Goal: Complete application form

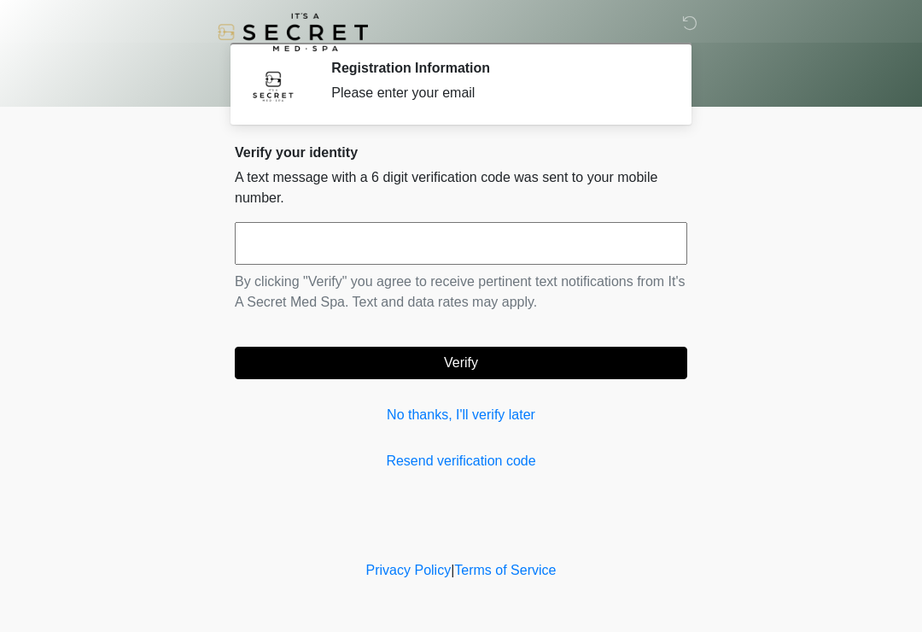
click at [431, 250] on input "text" at bounding box center [461, 243] width 452 height 43
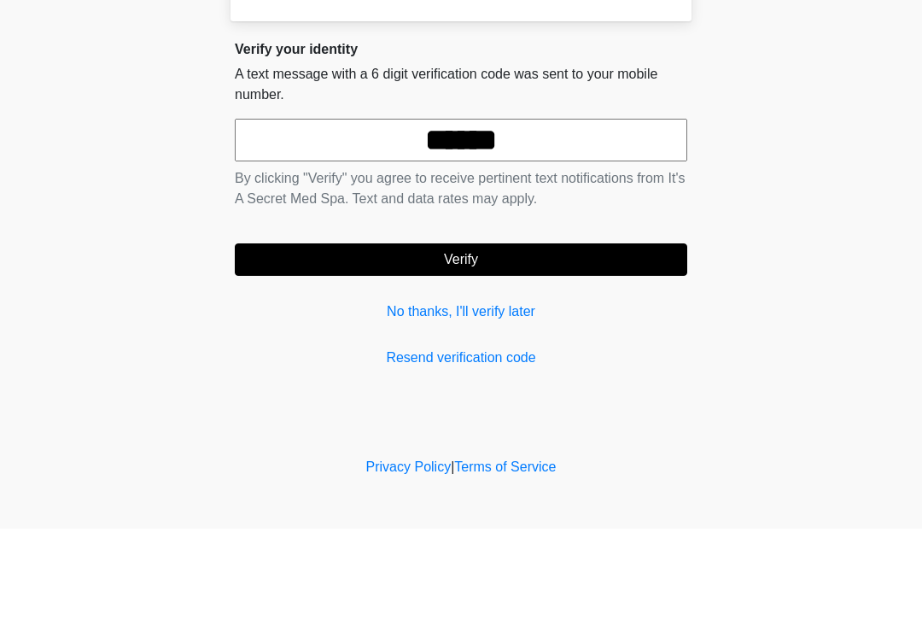
type input "******"
click at [540, 347] on button "Verify" at bounding box center [461, 363] width 452 height 32
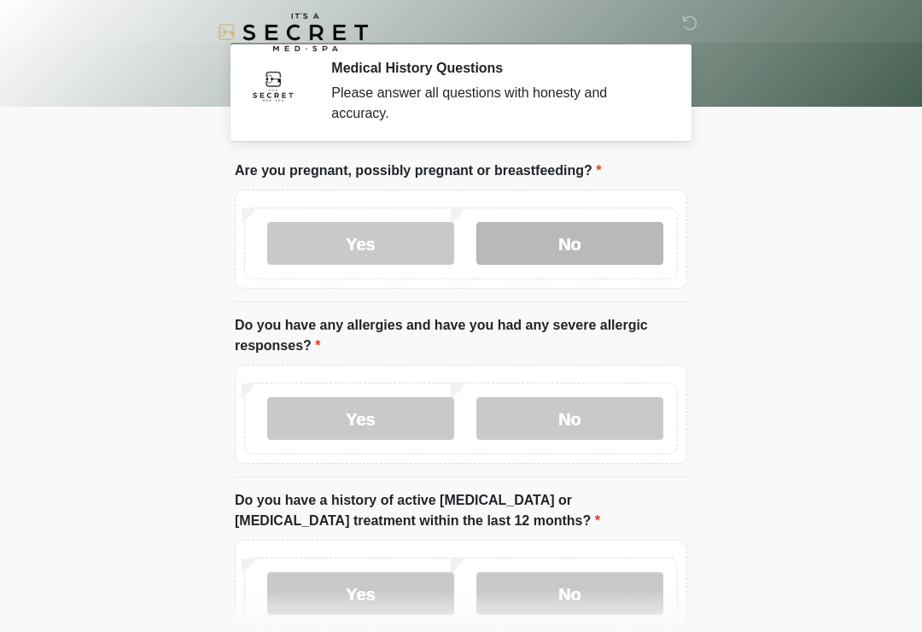
click at [600, 255] on label "No" at bounding box center [569, 243] width 187 height 43
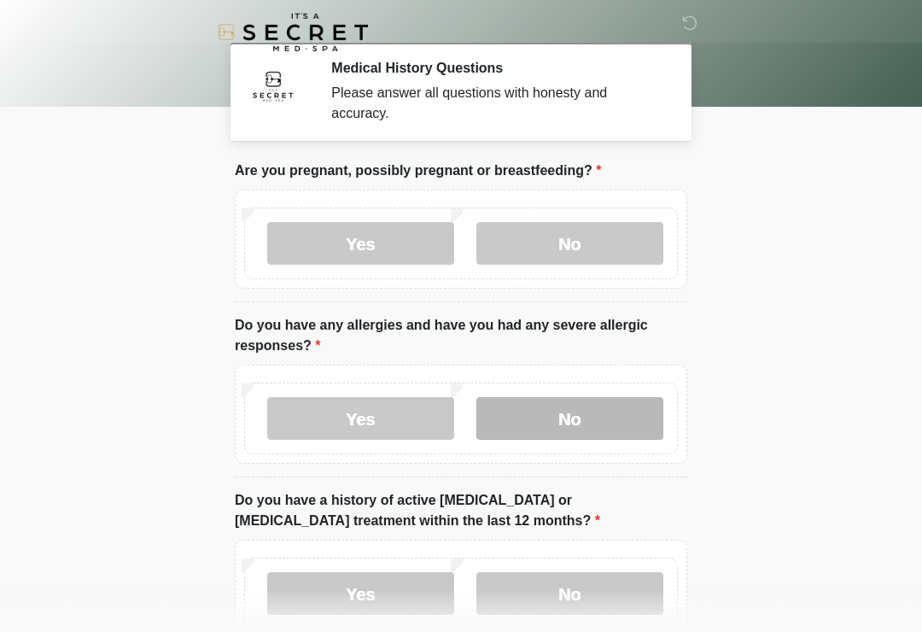
click at [614, 420] on label "No" at bounding box center [569, 418] width 187 height 43
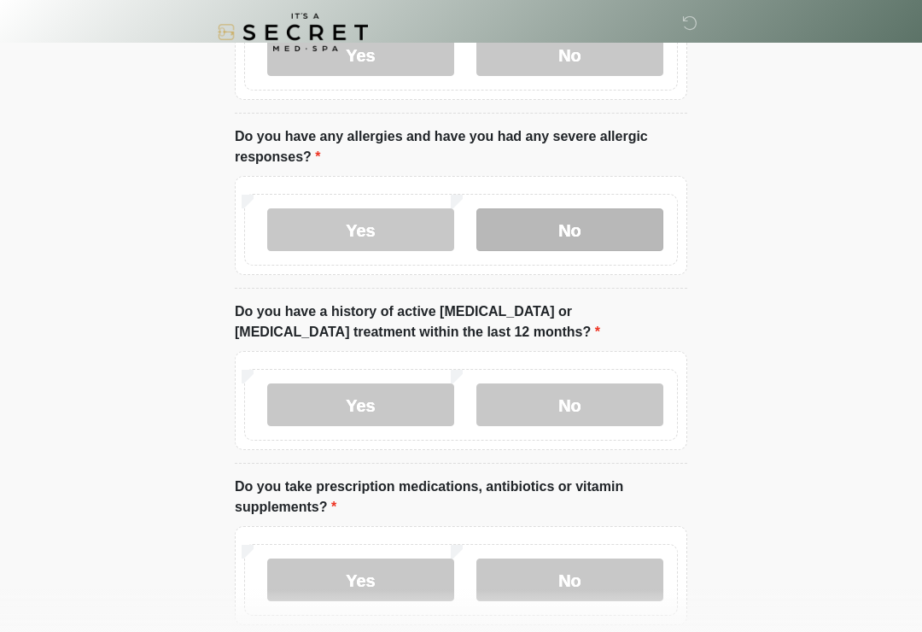
scroll to position [223, 0]
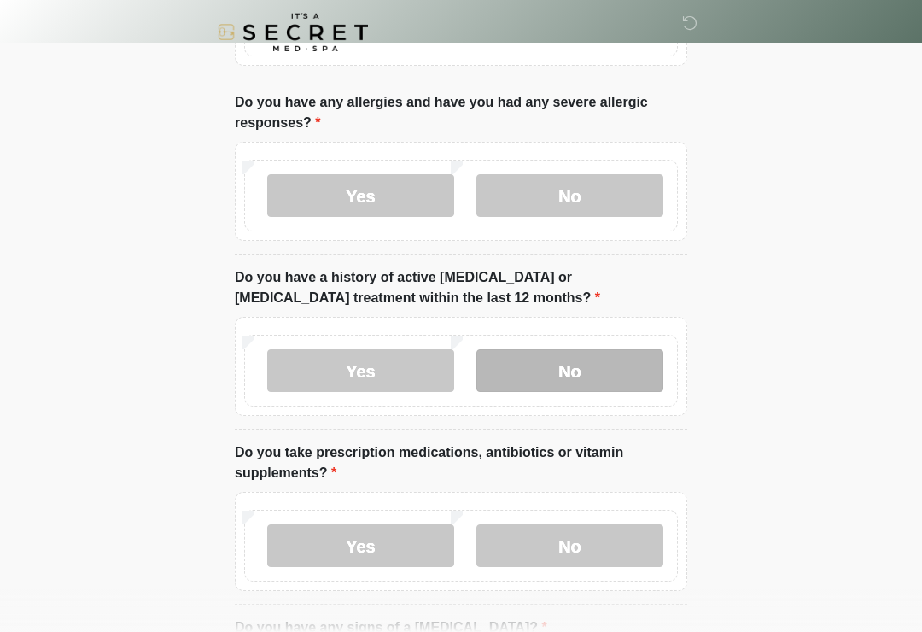
click at [632, 370] on label "No" at bounding box center [569, 370] width 187 height 43
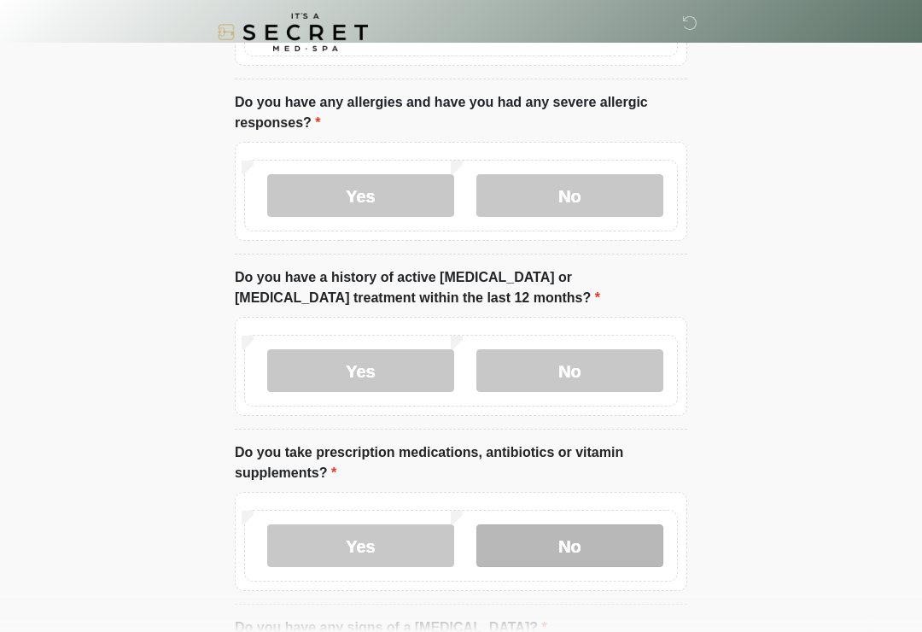
click at [588, 554] on label "No" at bounding box center [569, 545] width 187 height 43
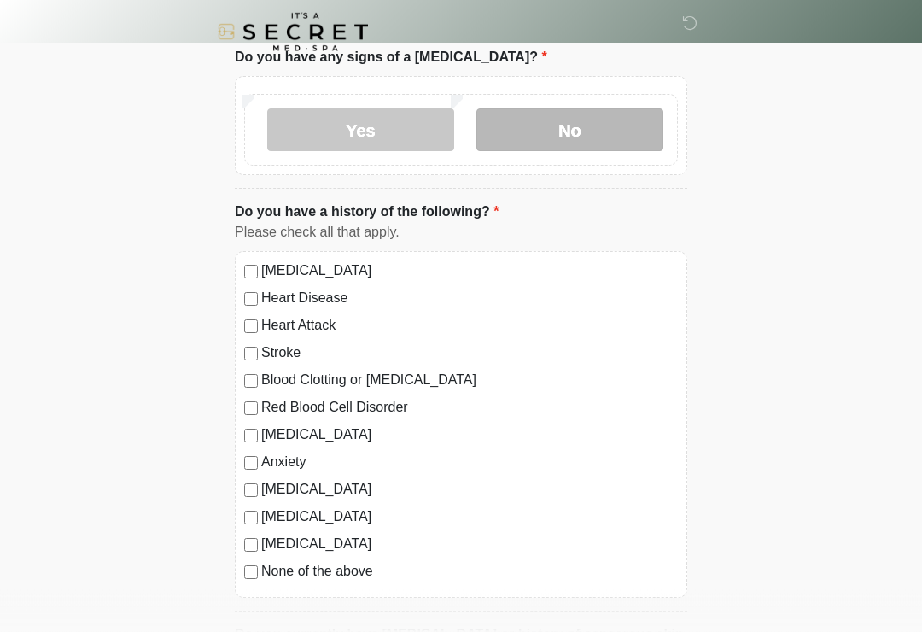
click at [637, 121] on label "No" at bounding box center [569, 130] width 187 height 43
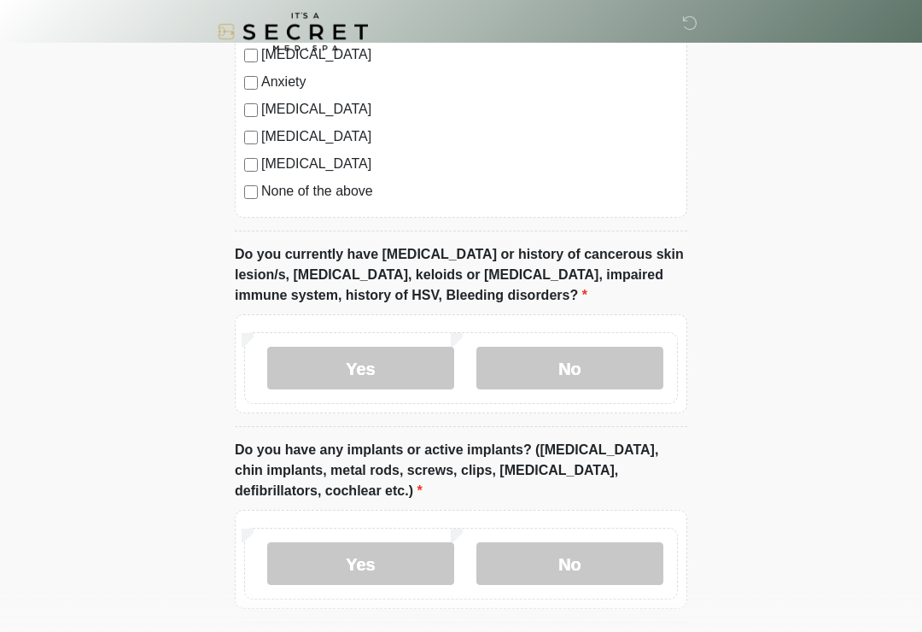
scroll to position [1174, 0]
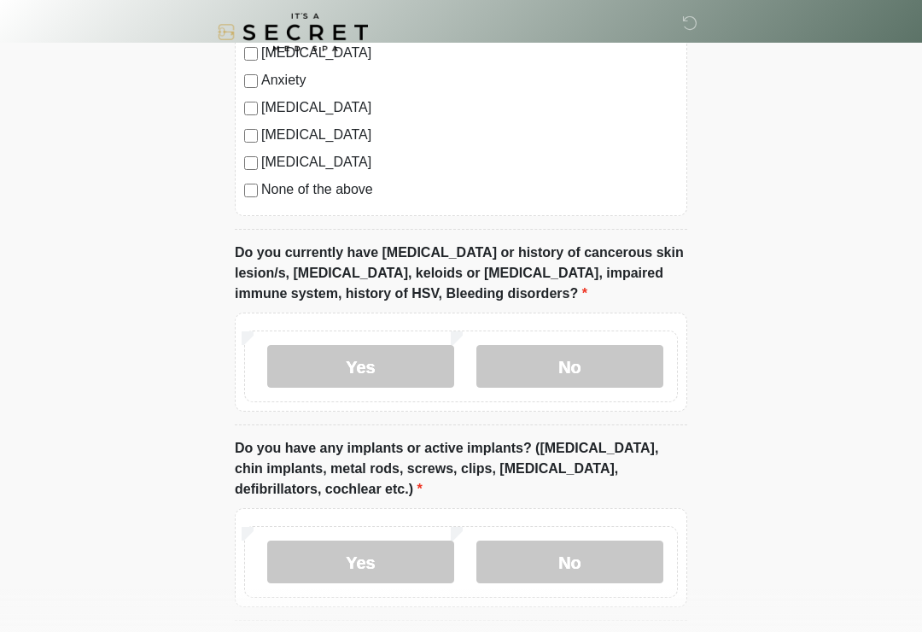
click at [351, 165] on label "Diabetes" at bounding box center [469, 162] width 416 height 20
click at [304, 165] on label "Diabetes" at bounding box center [469, 162] width 416 height 20
click at [304, 164] on label "Diabetes" at bounding box center [469, 162] width 416 height 20
click at [247, 179] on div "None of the above" at bounding box center [461, 189] width 434 height 20
click at [597, 355] on label "No" at bounding box center [569, 366] width 187 height 43
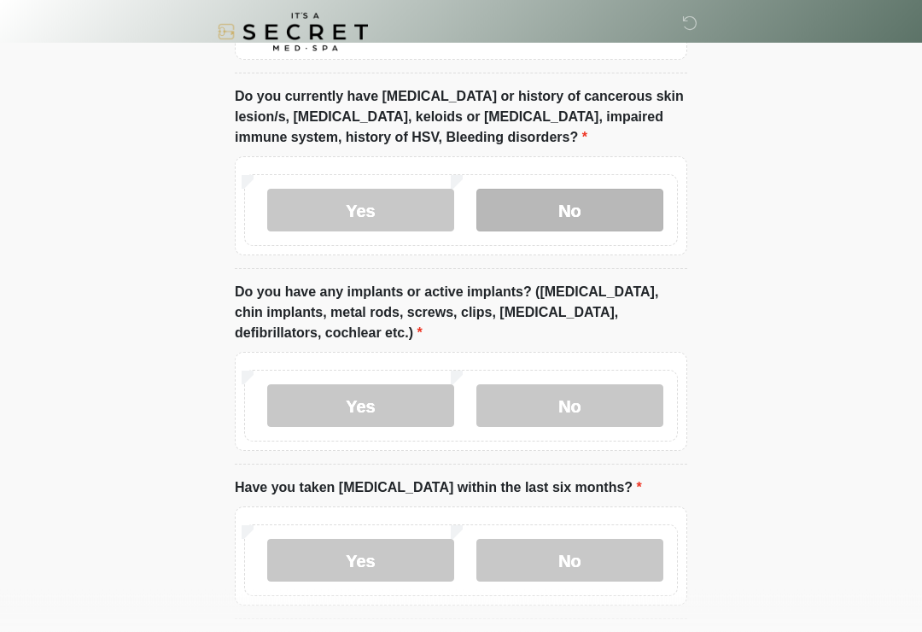
scroll to position [1355, 0]
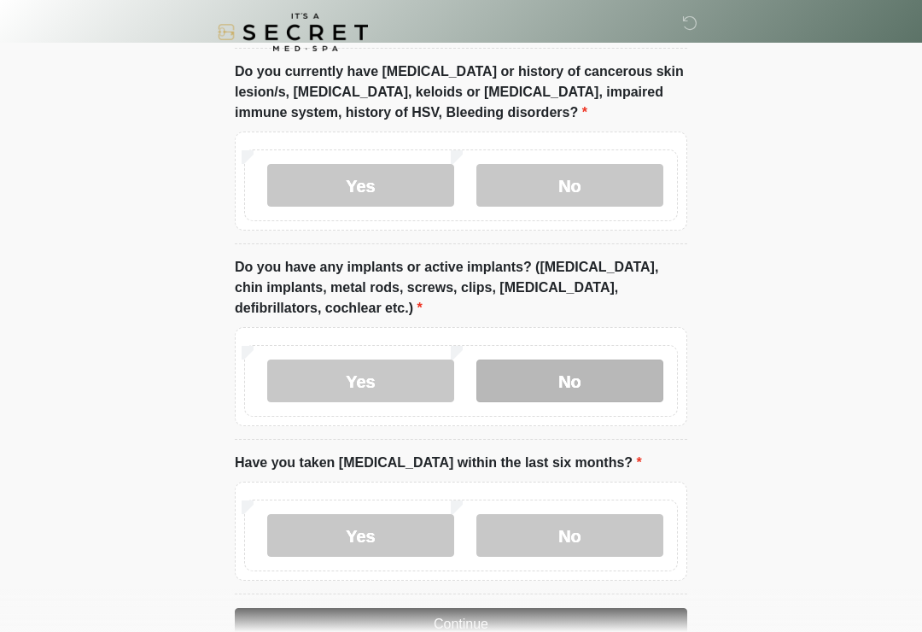
click at [612, 359] on label "No" at bounding box center [569, 380] width 187 height 43
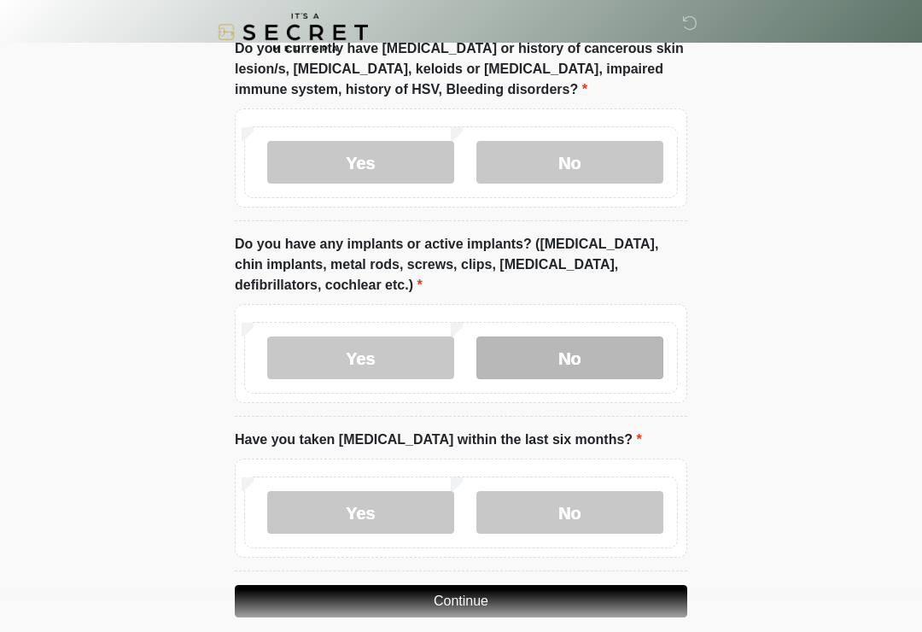
scroll to position [1426, 0]
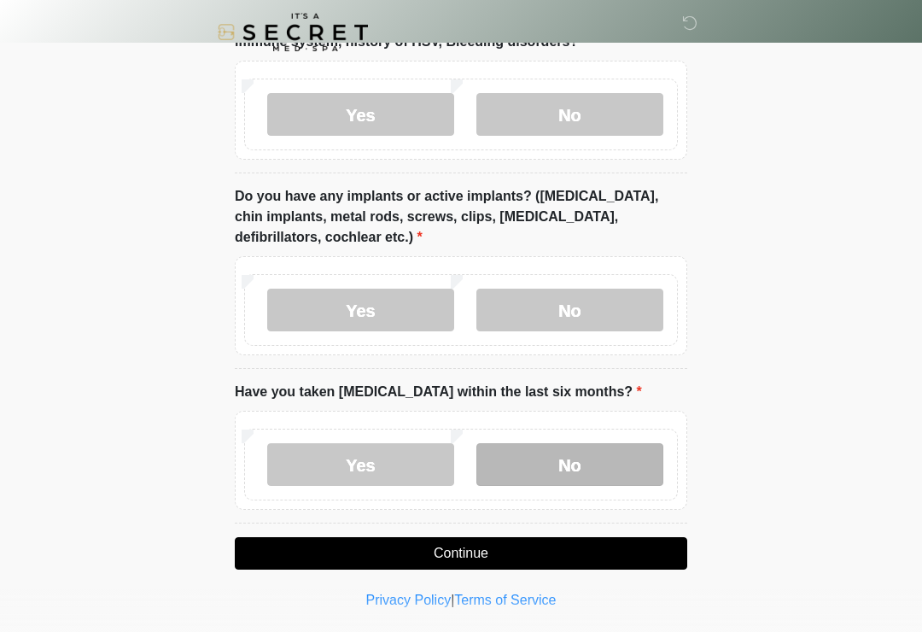
click at [589, 443] on label "No" at bounding box center [569, 464] width 187 height 43
click at [551, 546] on button "Continue" at bounding box center [461, 553] width 452 height 32
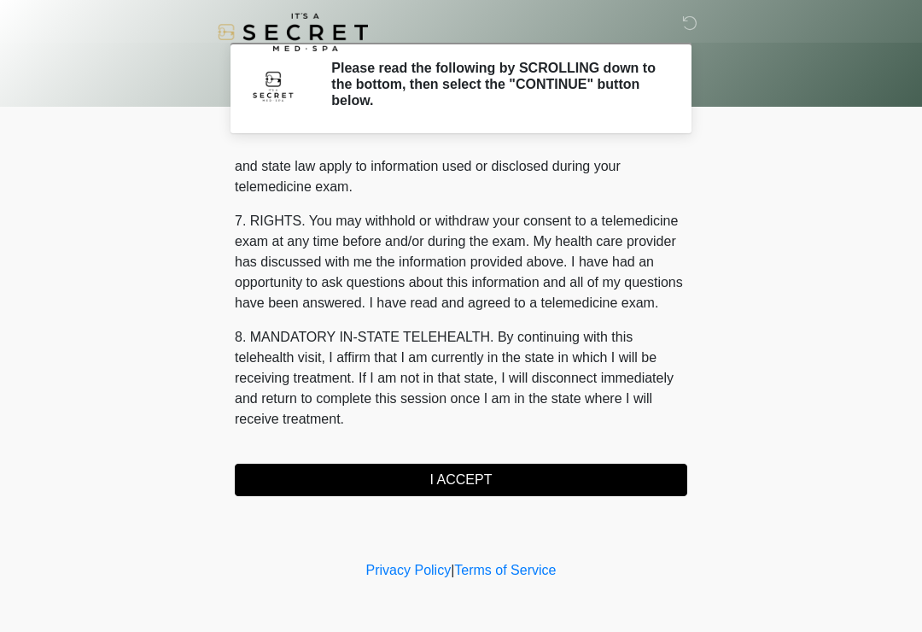
scroll to position [700, 0]
click at [521, 486] on button "I ACCEPT" at bounding box center [461, 479] width 452 height 32
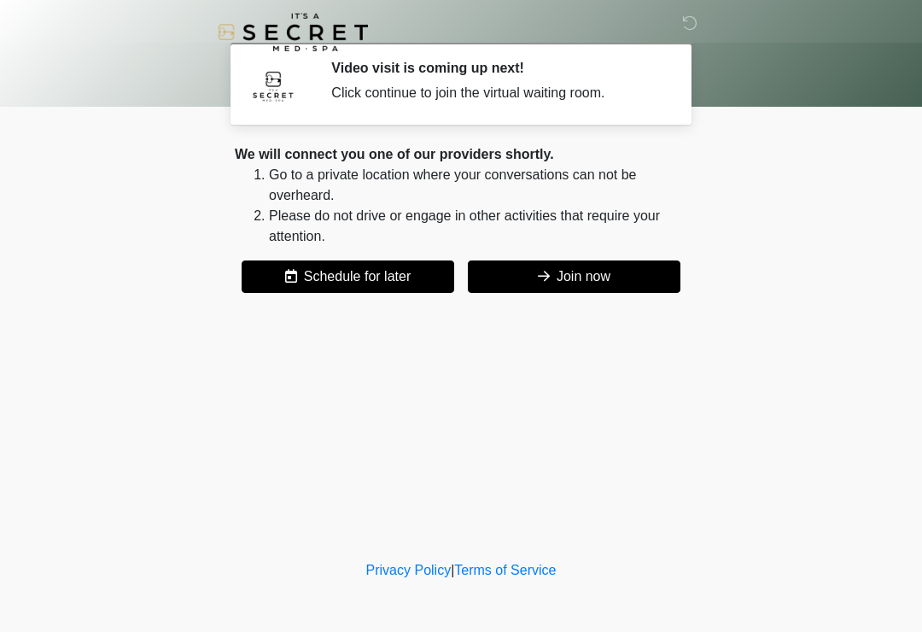
click at [596, 271] on button "Join now" at bounding box center [574, 276] width 213 height 32
